Goal: Task Accomplishment & Management: Complete application form

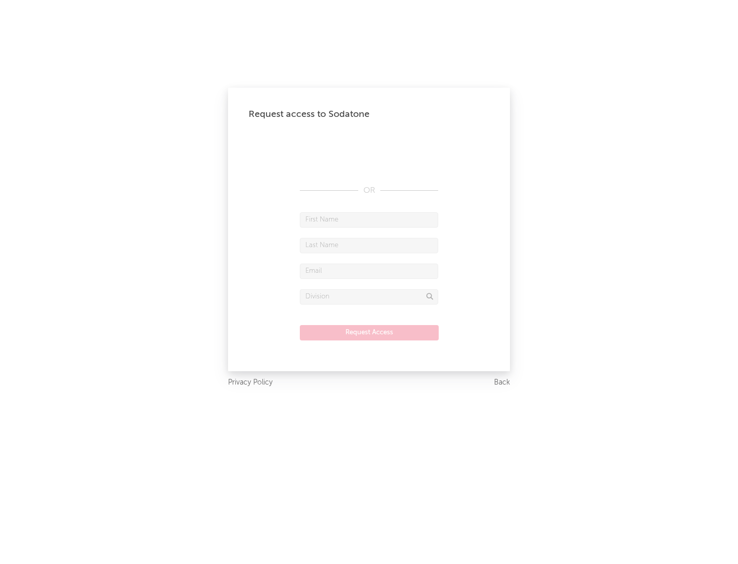
click at [369, 219] on input "text" at bounding box center [369, 219] width 138 height 15
type input "[PERSON_NAME]"
click at [369, 245] on input "text" at bounding box center [369, 245] width 138 height 15
type input "[PERSON_NAME]"
click at [369, 271] on input "text" at bounding box center [369, 270] width 138 height 15
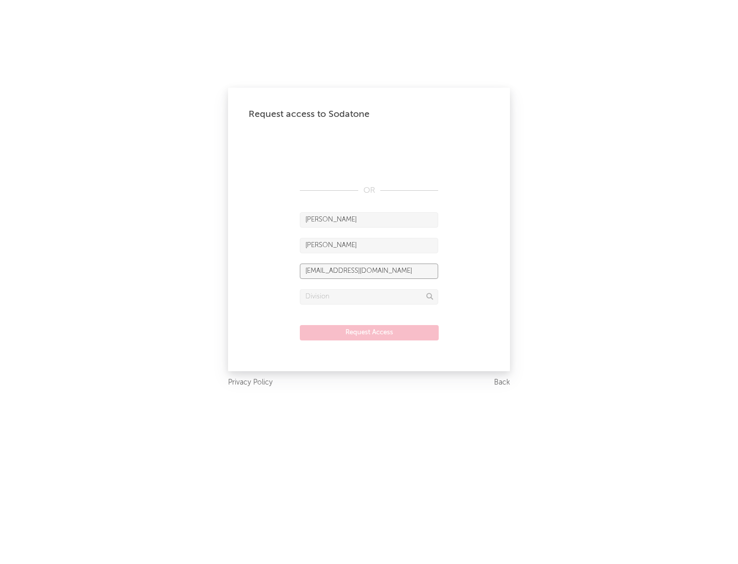
type input "[EMAIL_ADDRESS][DOMAIN_NAME]"
click at [369, 296] on input "text" at bounding box center [369, 296] width 138 height 15
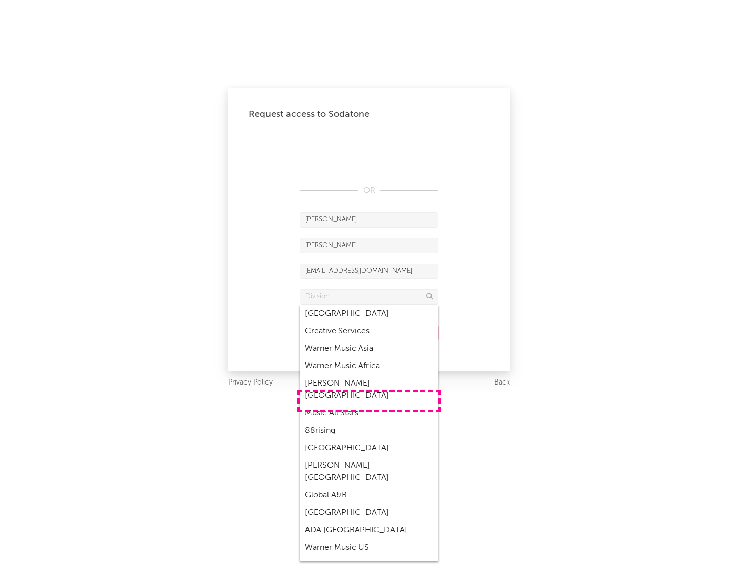
click at [369, 404] on div "Music All Stars" at bounding box center [369, 412] width 138 height 17
type input "Music All Stars"
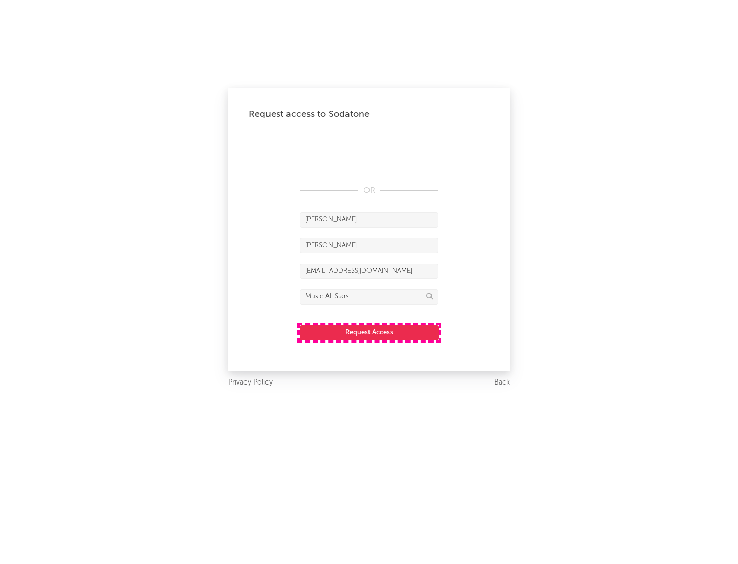
click at [369, 332] on button "Request Access" at bounding box center [369, 332] width 139 height 15
